Goal: Task Accomplishment & Management: Complete application form

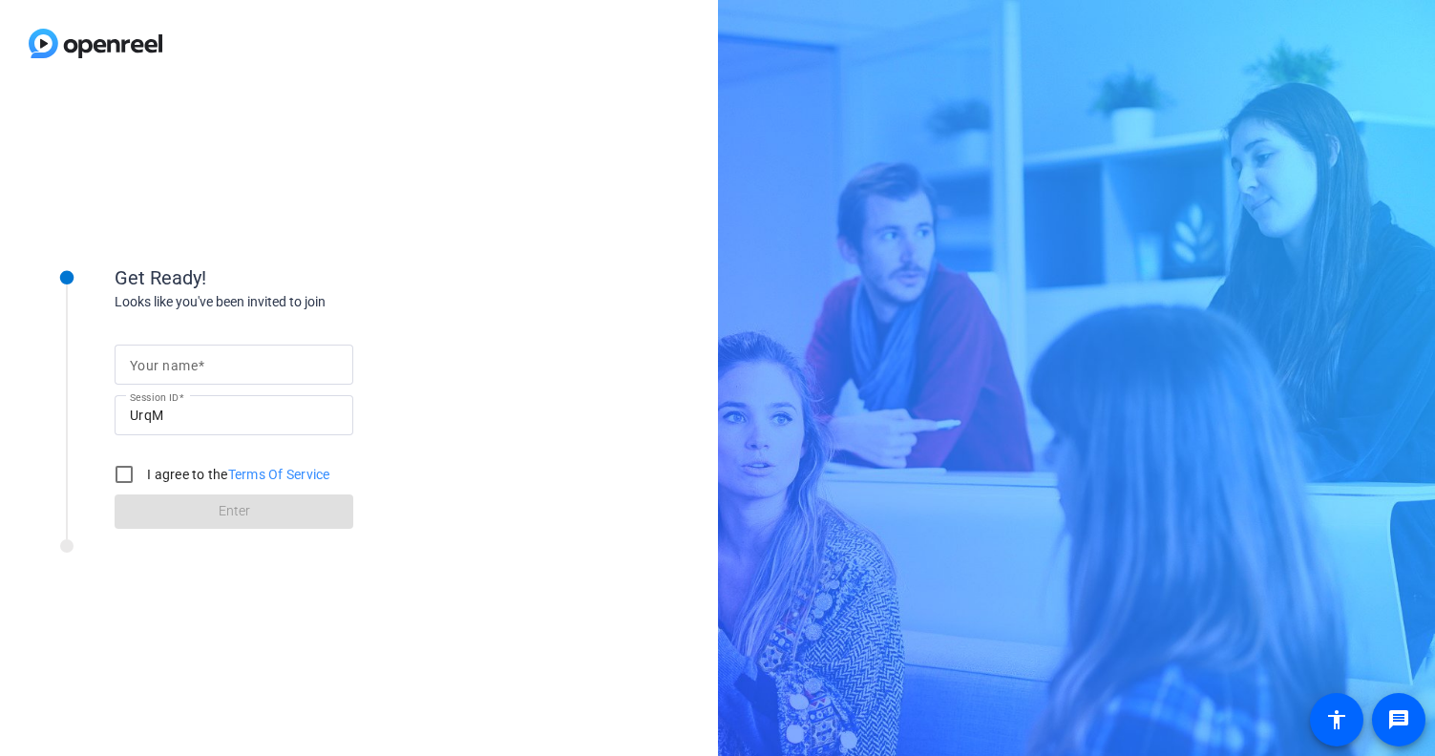
click at [173, 358] on mat-label "Your name" at bounding box center [164, 365] width 68 height 15
click at [173, 358] on input "Your name" at bounding box center [234, 364] width 208 height 23
type input "[PERSON_NAME]"
click at [121, 475] on input "I agree to the Terms Of Service" at bounding box center [124, 474] width 38 height 38
checkbox input "true"
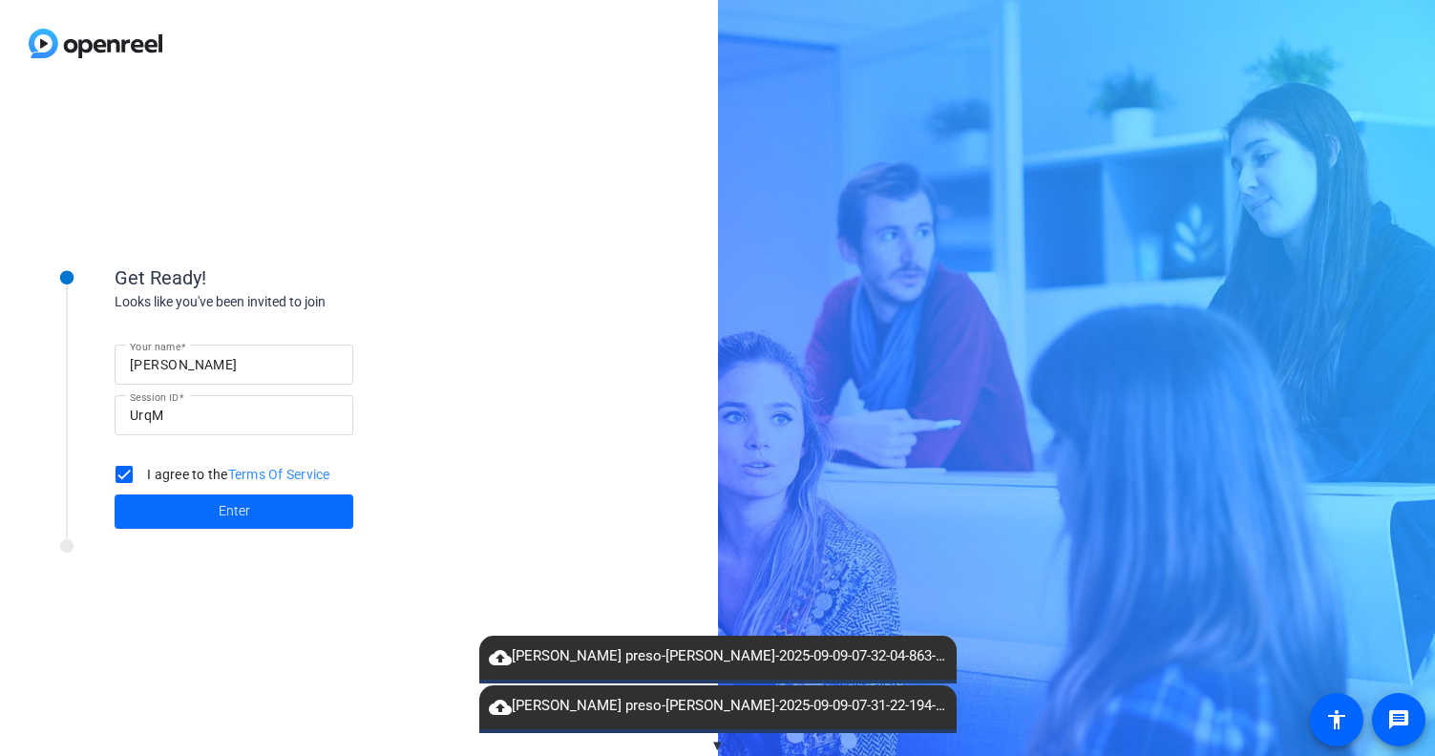
click at [177, 505] on span at bounding box center [234, 512] width 239 height 46
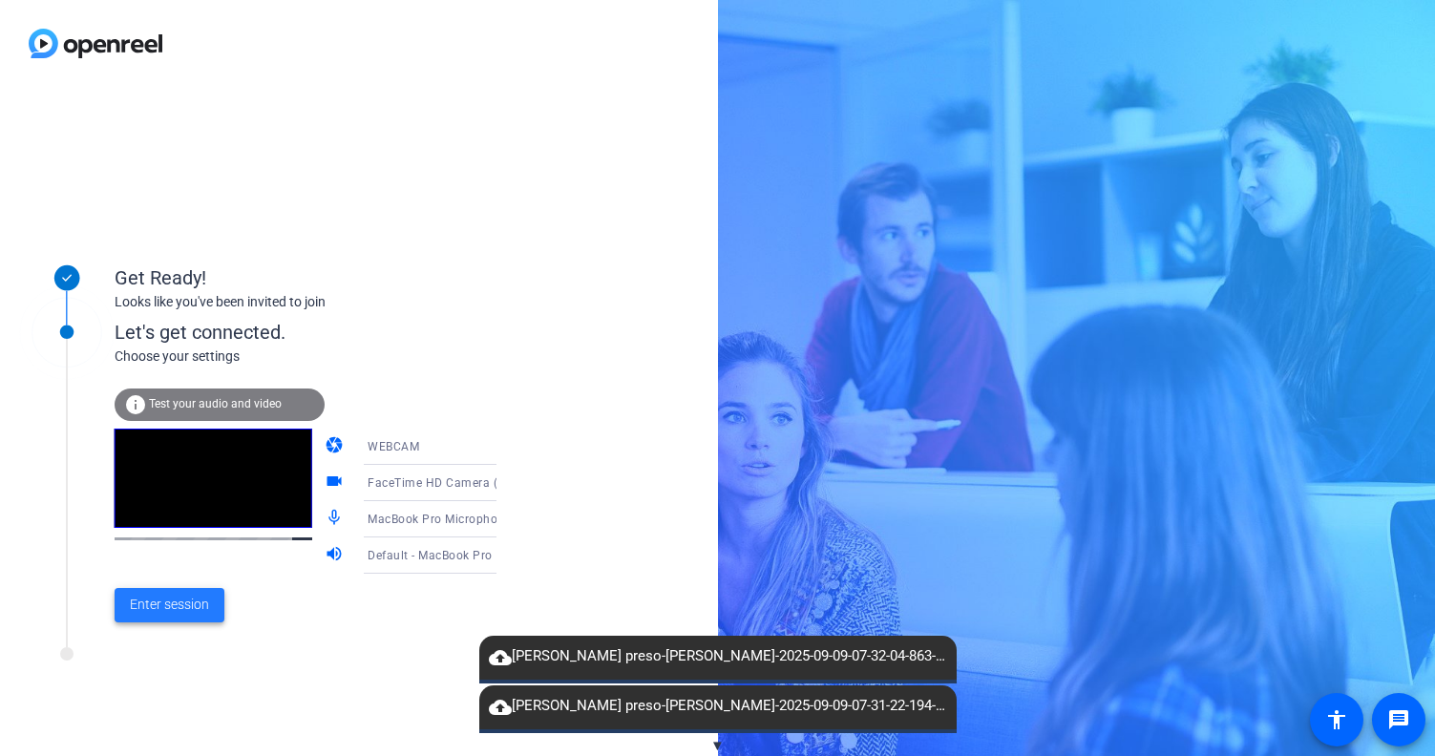
click at [139, 600] on span "Enter session" at bounding box center [169, 605] width 79 height 20
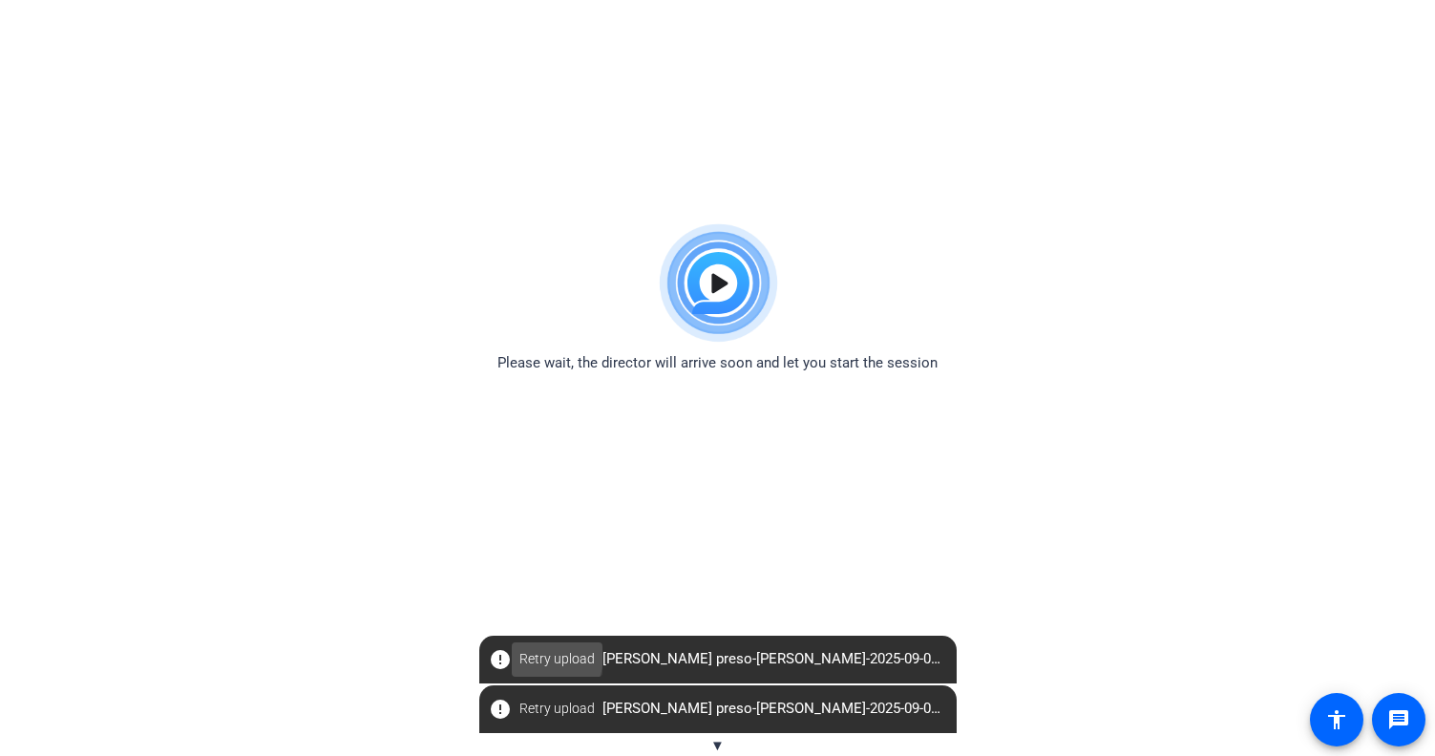
click at [538, 656] on span "Retry upload" at bounding box center [556, 659] width 75 height 20
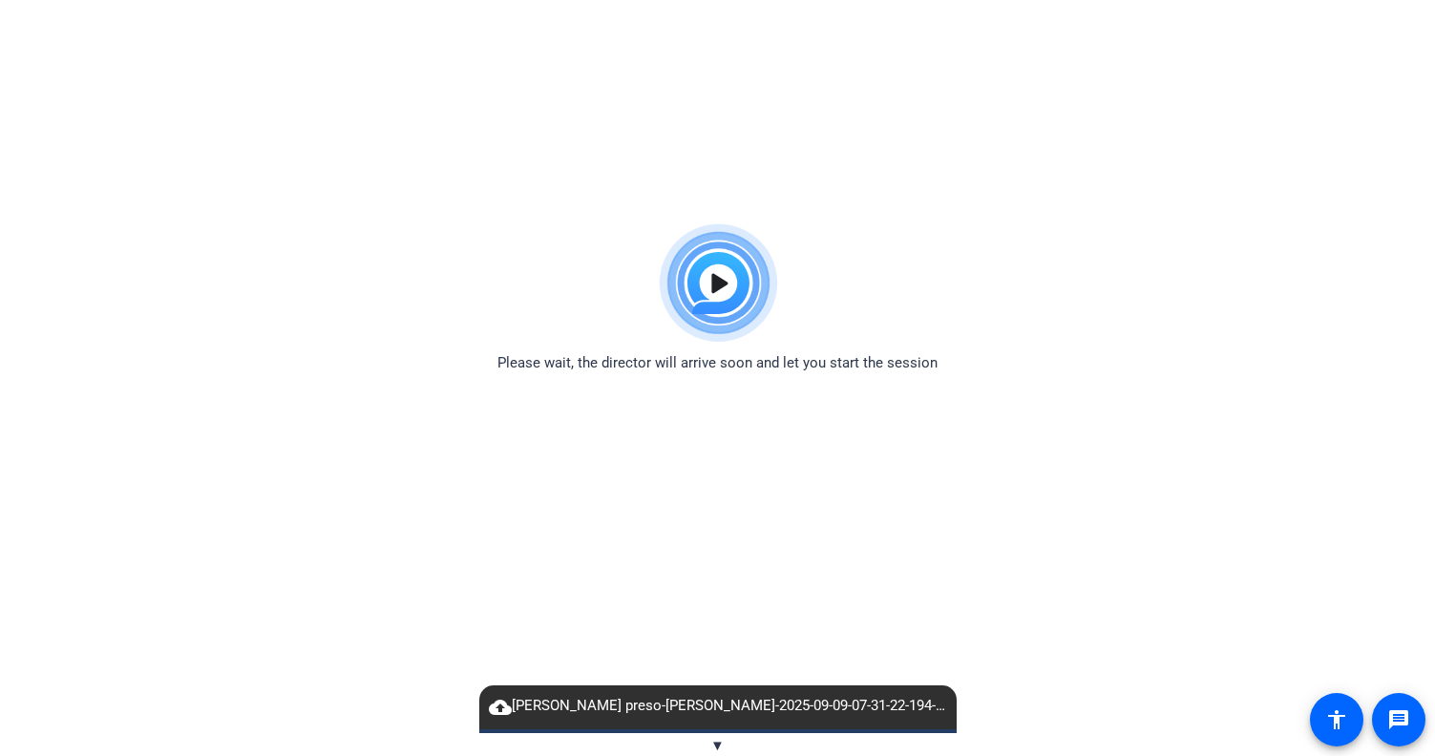
click at [717, 745] on span "▼" at bounding box center [717, 745] width 14 height 17
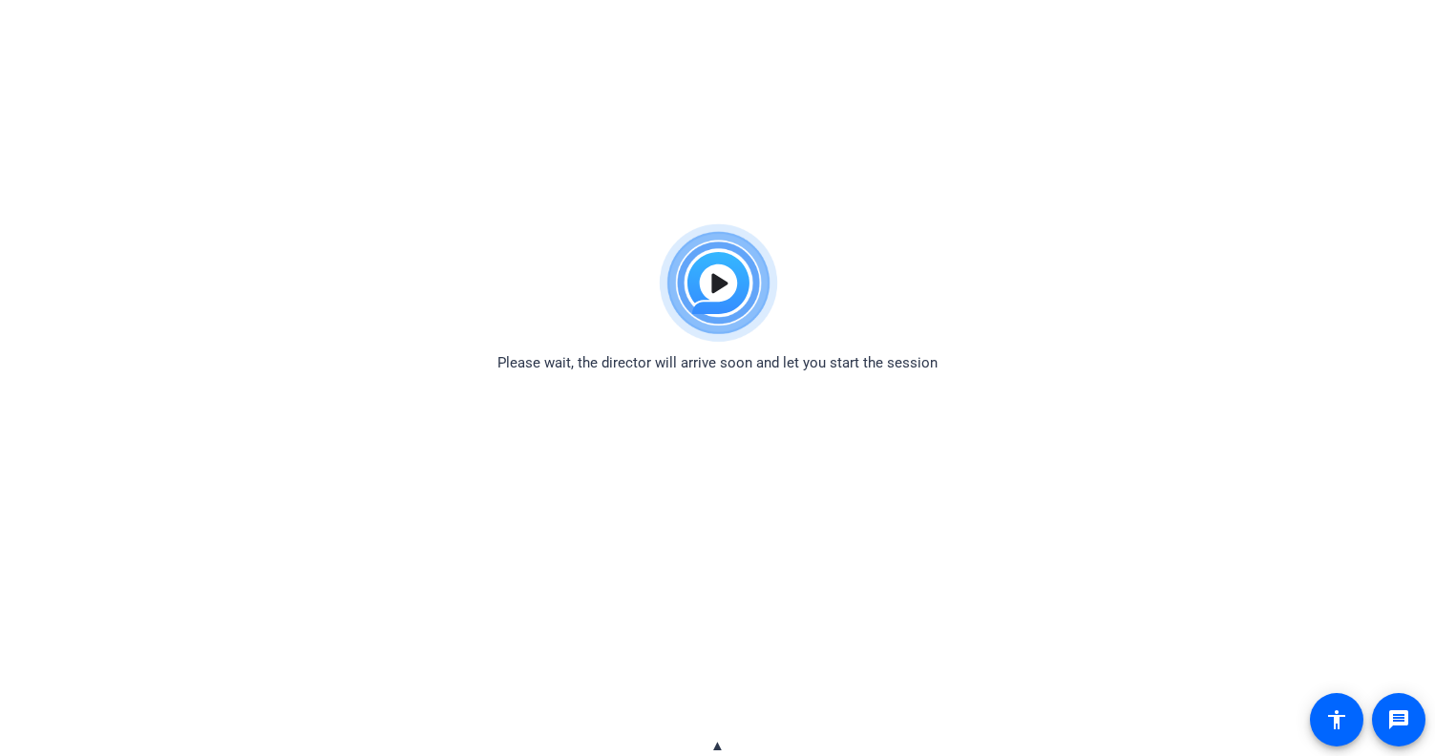
click at [720, 750] on span "▲" at bounding box center [717, 745] width 14 height 17
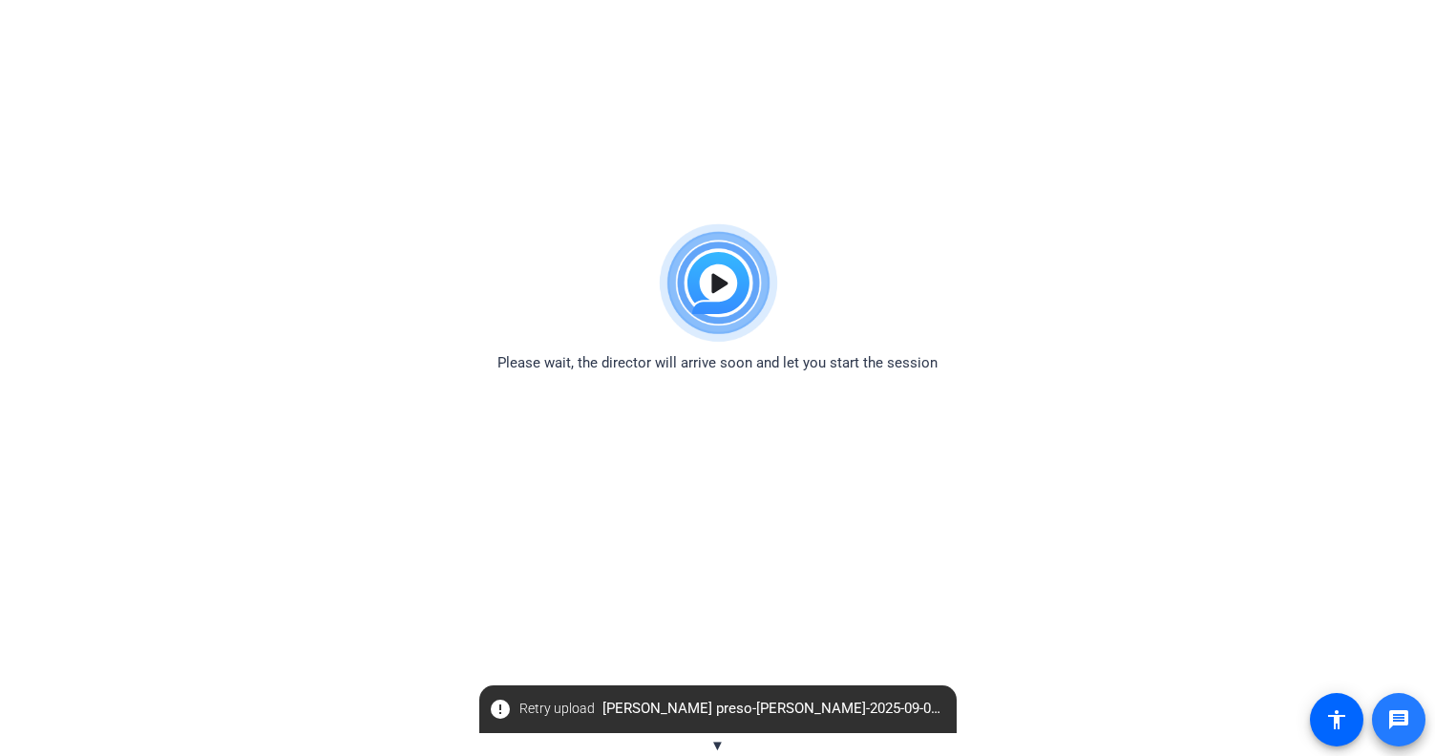
click at [1395, 721] on mat-icon "message" at bounding box center [1398, 720] width 23 height 23
click at [1333, 720] on mat-icon "accessibility" at bounding box center [1336, 720] width 23 height 23
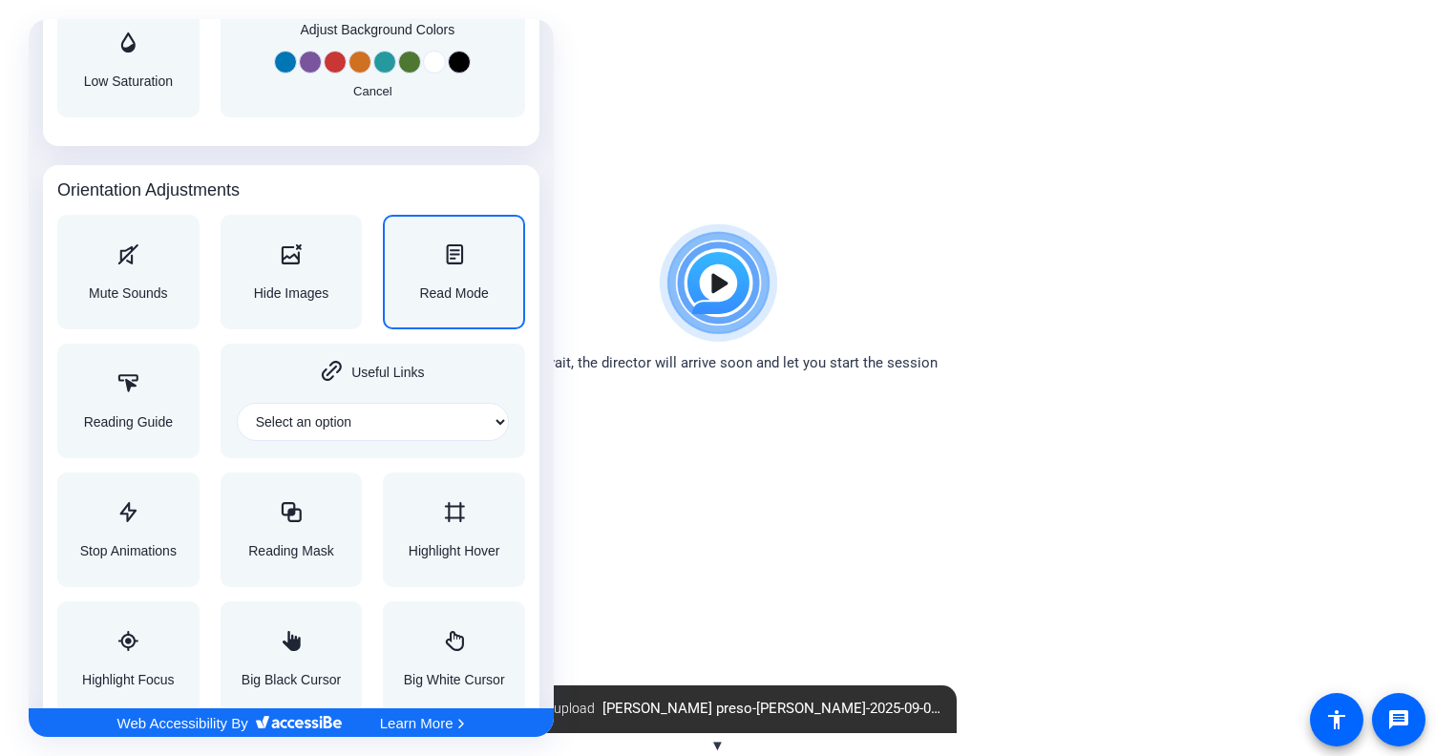
scroll to position [1909, 0]
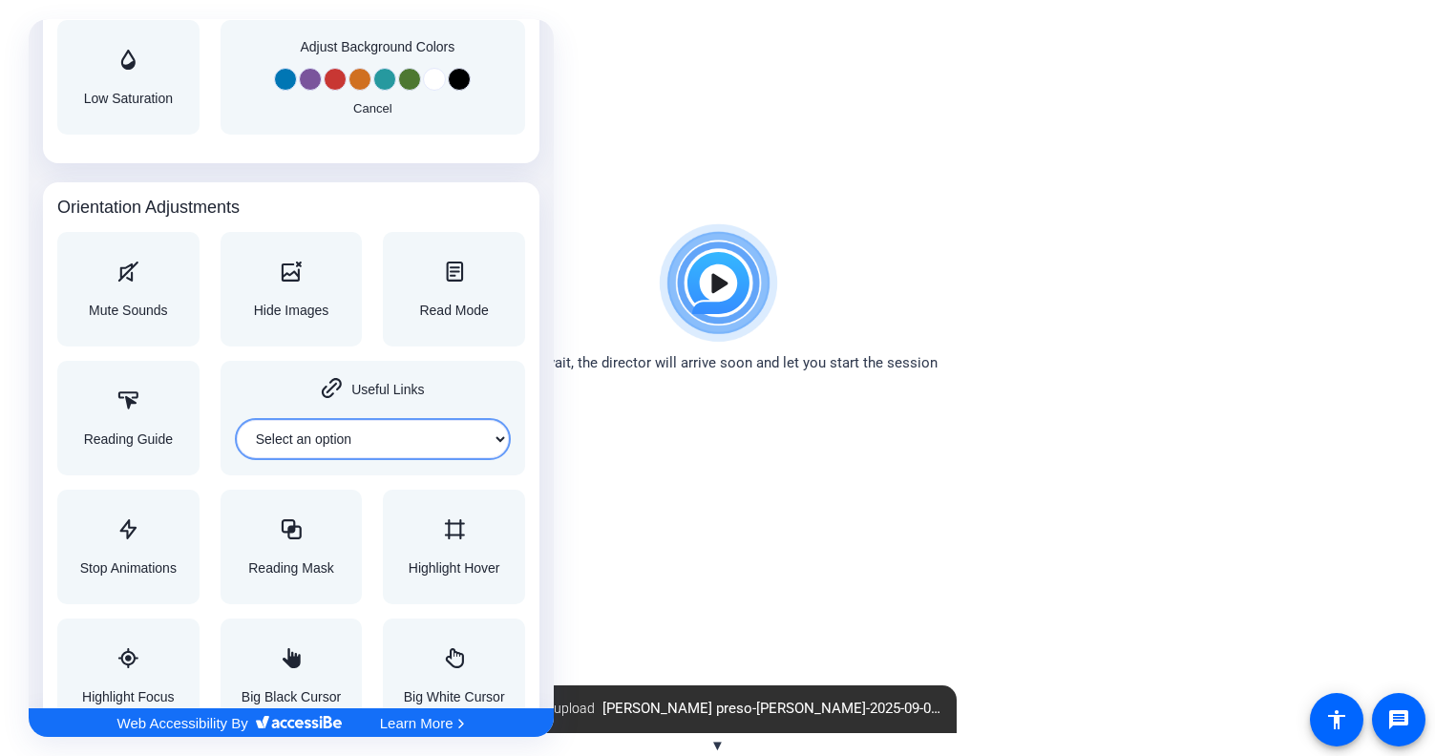
click at [437, 444] on select "Select an option" at bounding box center [373, 439] width 272 height 38
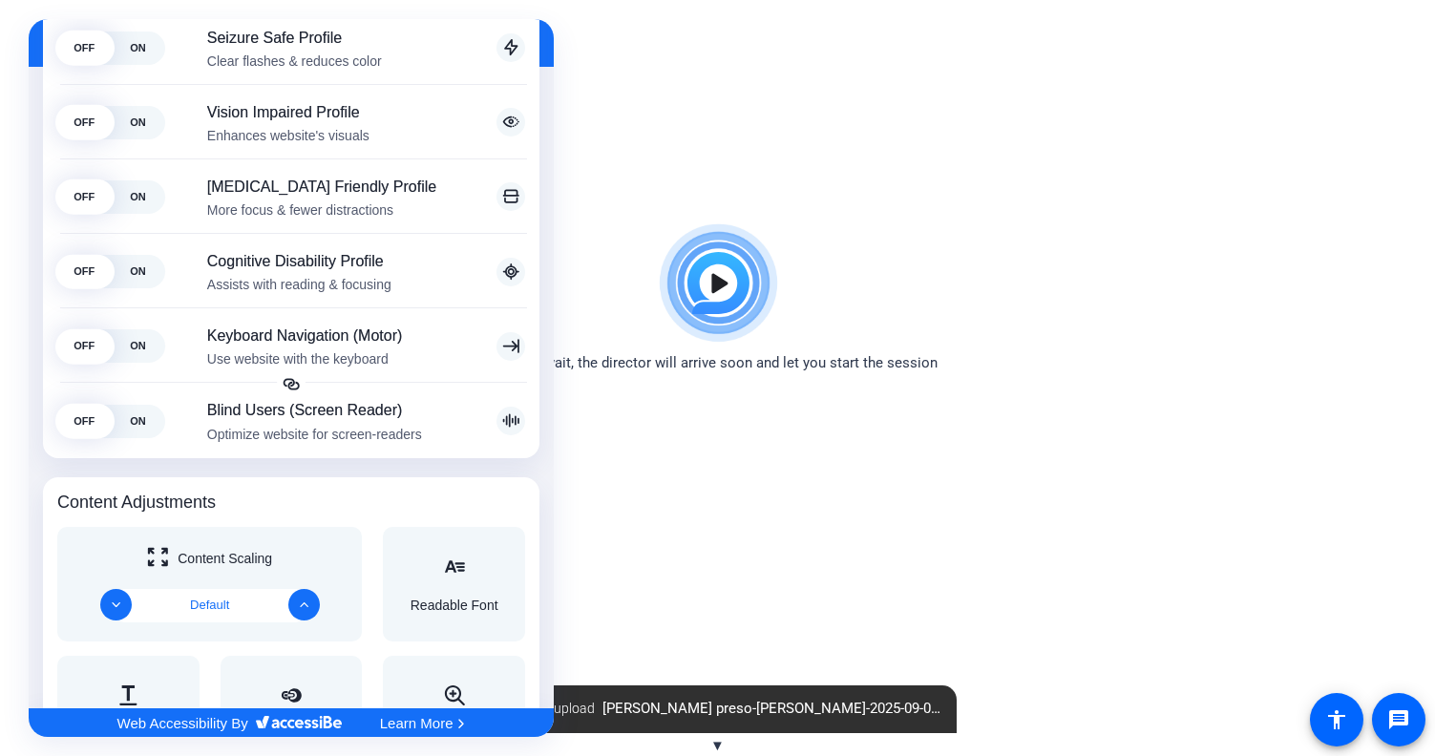
scroll to position [214, 0]
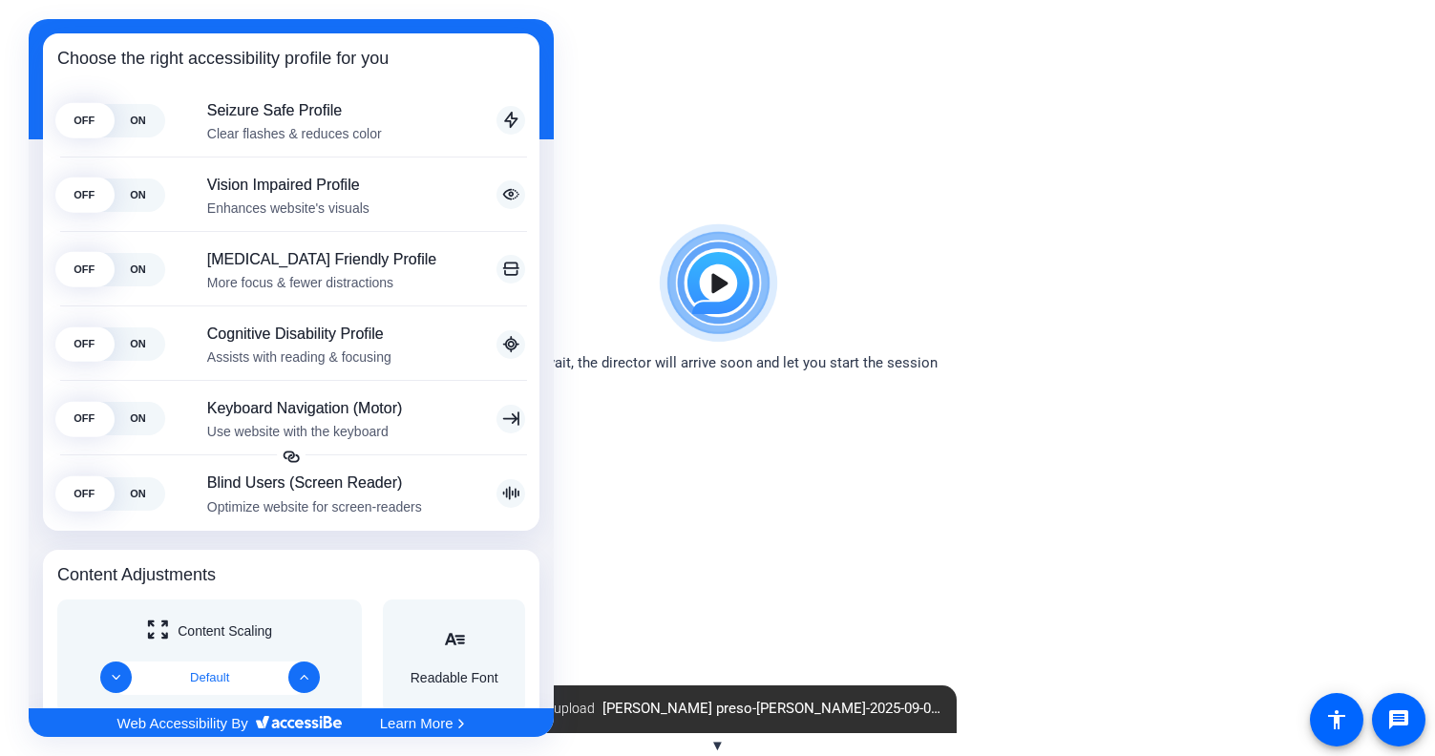
click at [757, 504] on div at bounding box center [717, 378] width 1435 height 756
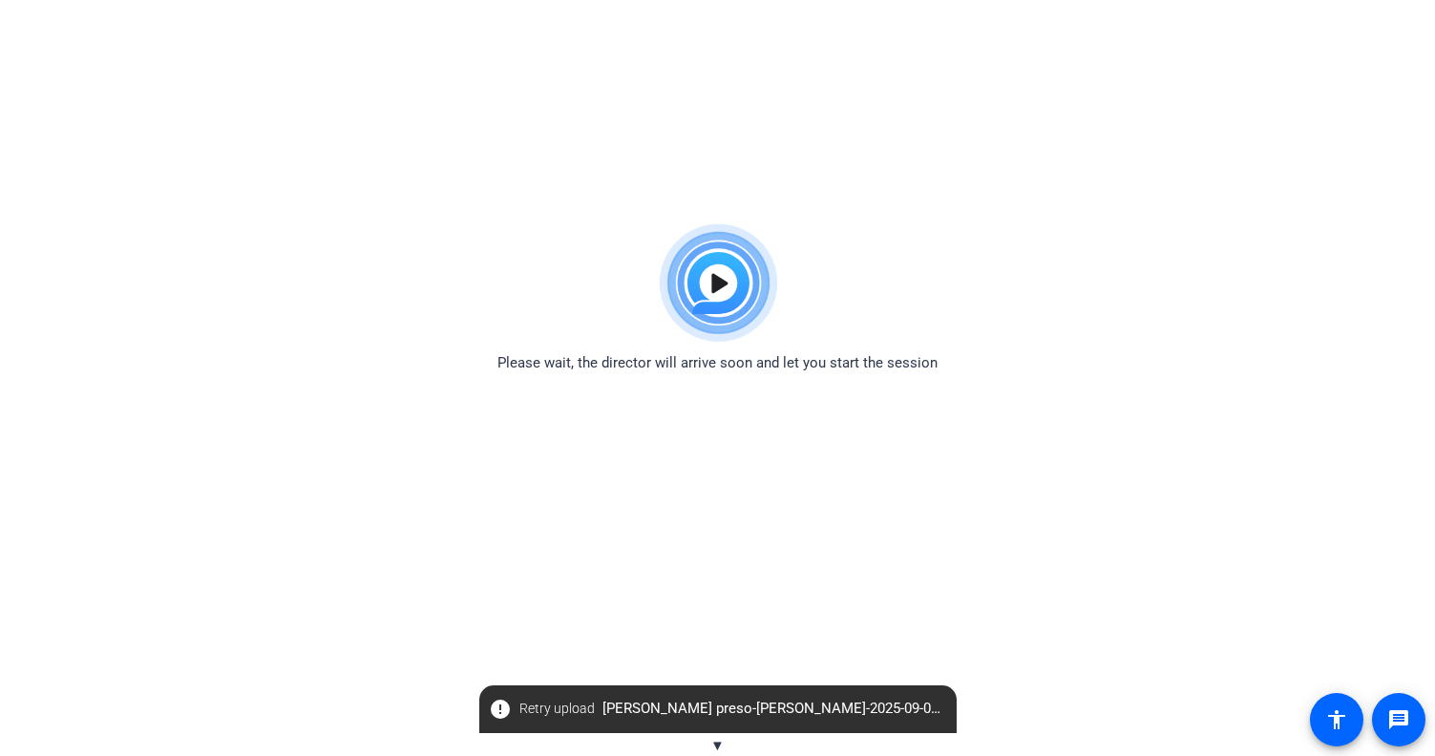
scroll to position [0, 0]
click at [709, 291] on img at bounding box center [717, 284] width 140 height 138
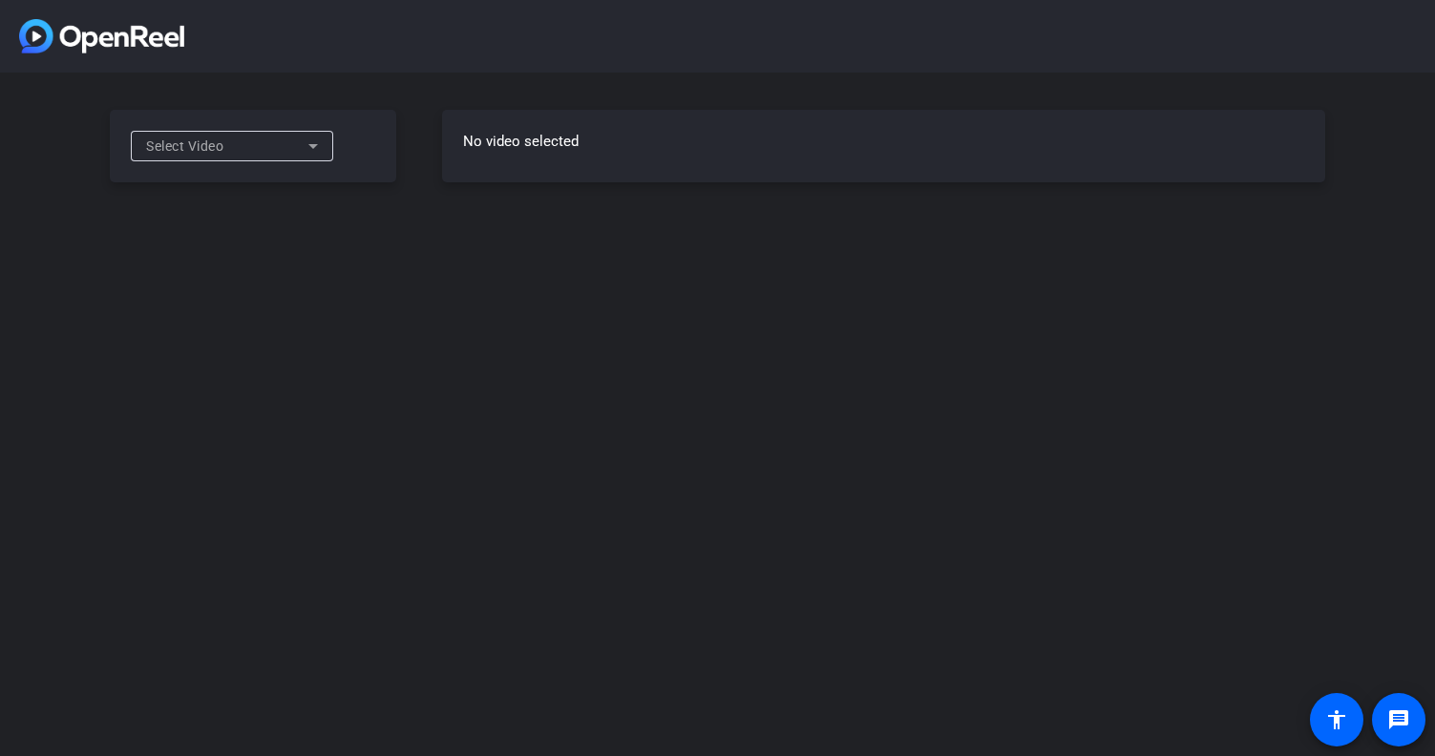
click at [304, 156] on icon at bounding box center [313, 146] width 23 height 23
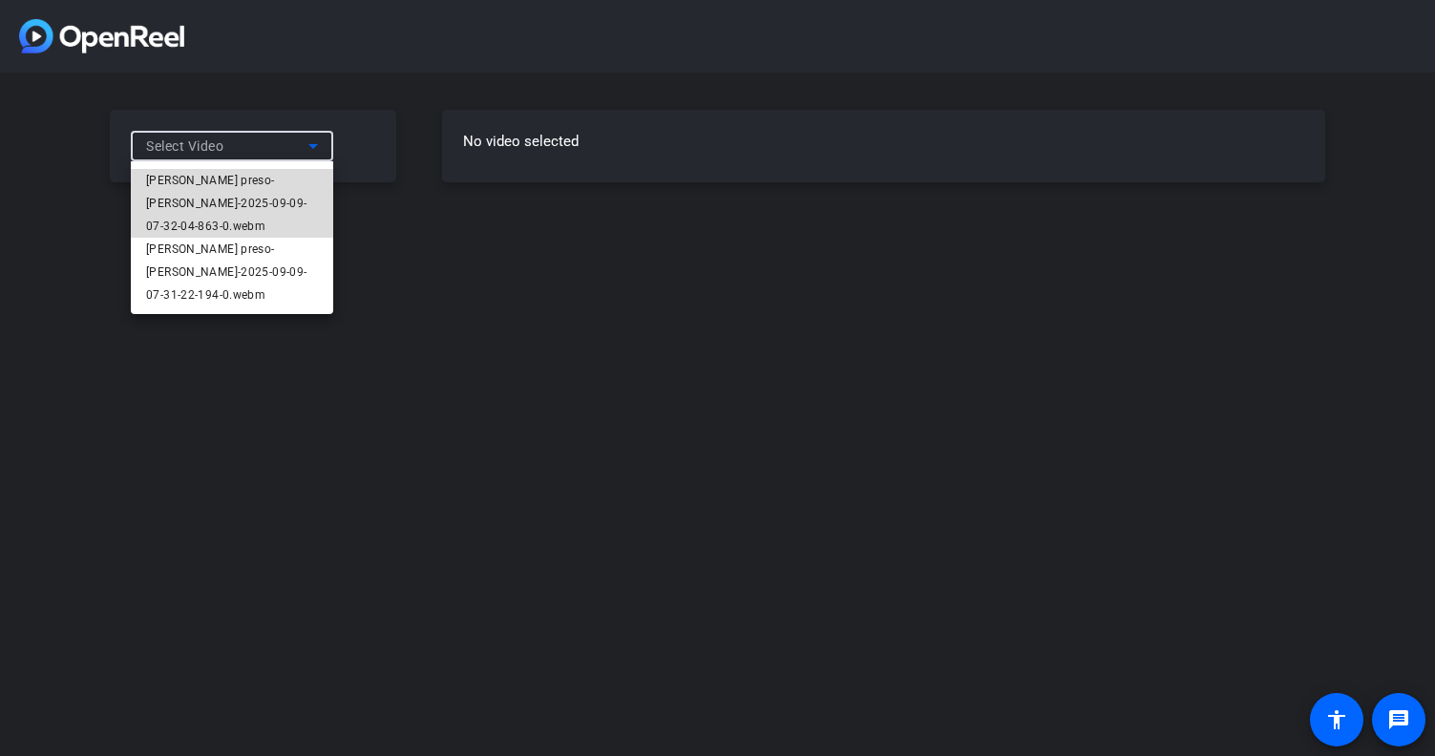
click at [220, 195] on span "[PERSON_NAME] preso-[PERSON_NAME]-2025-09-09-07-32-04-863-0.webm" at bounding box center [232, 203] width 172 height 69
